Goal: Task Accomplishment & Management: Manage account settings

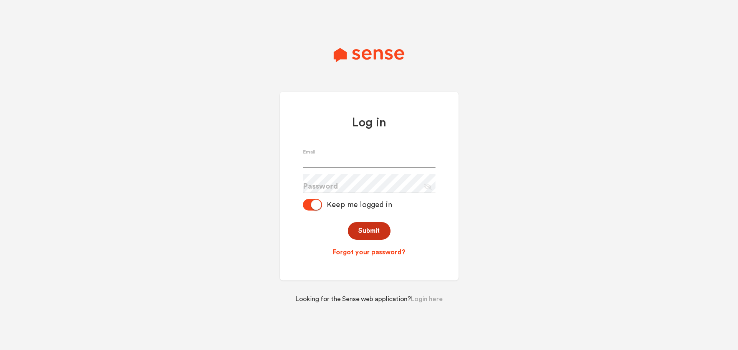
type input "[EMAIL_ADDRESS][DOMAIN_NAME]"
click at [365, 227] on button "Submit" at bounding box center [369, 231] width 43 height 18
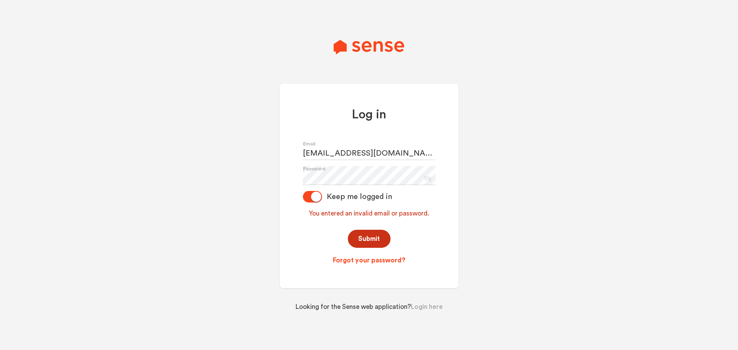
click at [368, 237] on button "Submit" at bounding box center [369, 239] width 43 height 18
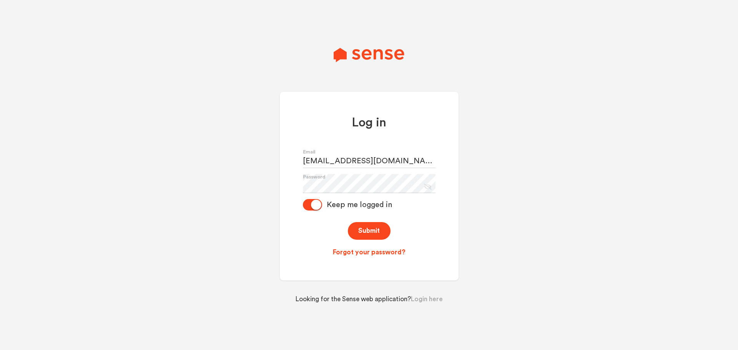
click at [363, 260] on div "Log in [EMAIL_ADDRESS][DOMAIN_NAME] Email Password Eye Slash Icon Keep me logge…" at bounding box center [369, 186] width 179 height 189
click at [362, 252] on link "Forgot your password?" at bounding box center [369, 252] width 133 height 9
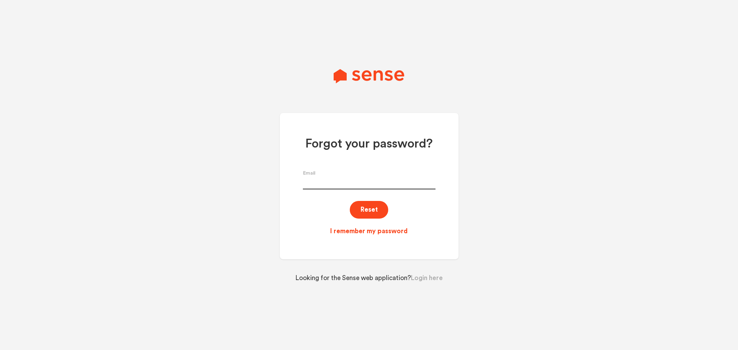
click at [325, 181] on input "text" at bounding box center [369, 179] width 133 height 19
type input "[EMAIL_ADDRESS][PERSON_NAME][DOMAIN_NAME]"
click at [361, 229] on link "I remember my password" at bounding box center [369, 231] width 133 height 9
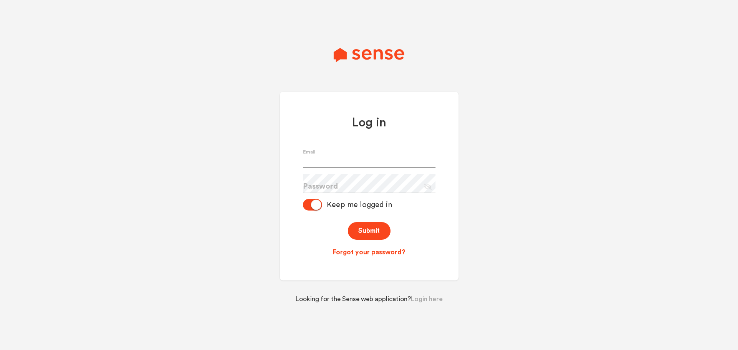
type input "[EMAIL_ADDRESS][DOMAIN_NAME]"
click at [381, 159] on input "[EMAIL_ADDRESS][DOMAIN_NAME]" at bounding box center [369, 158] width 133 height 19
click at [294, 178] on div "Log in [EMAIL_ADDRESS][DOMAIN_NAME] Email Password Eye Slash Icon Keep me logge…" at bounding box center [369, 186] width 179 height 189
click at [368, 252] on link "Forgot your password?" at bounding box center [369, 252] width 133 height 9
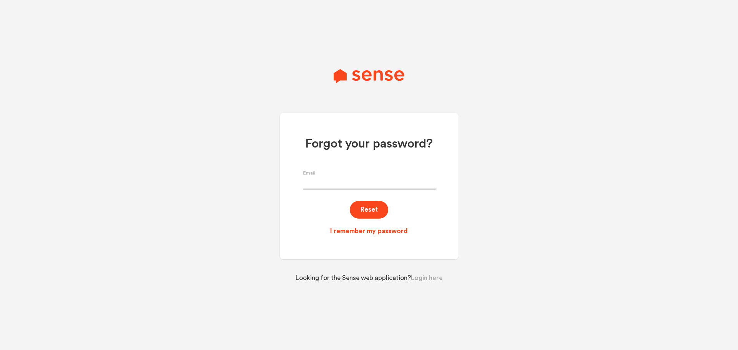
click at [345, 184] on input "text" at bounding box center [369, 179] width 133 height 19
type input "[EMAIL_ADDRESS][PERSON_NAME][DOMAIN_NAME]"
click at [366, 209] on button "Reset" at bounding box center [369, 210] width 38 height 18
